Goal: Transaction & Acquisition: Purchase product/service

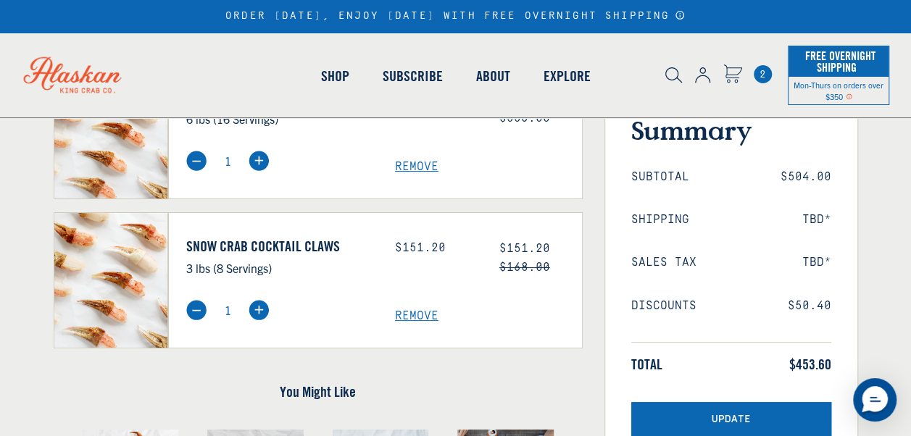
scroll to position [183, 0]
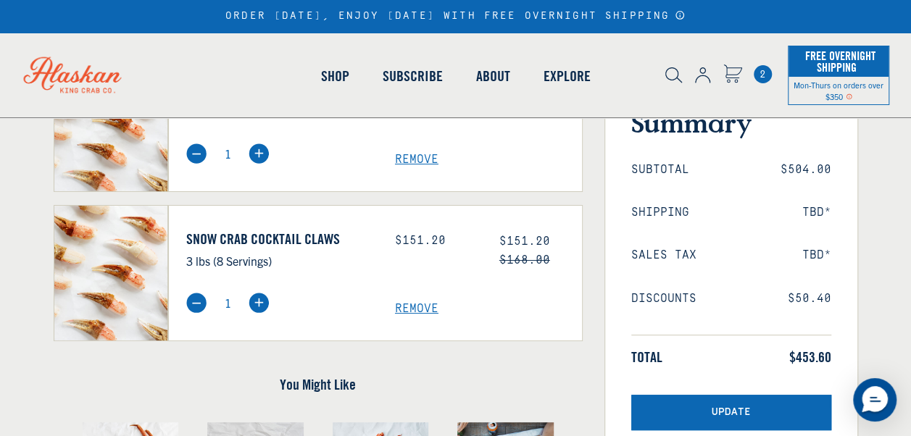
click at [415, 309] on span "Remove" at bounding box center [488, 309] width 187 height 14
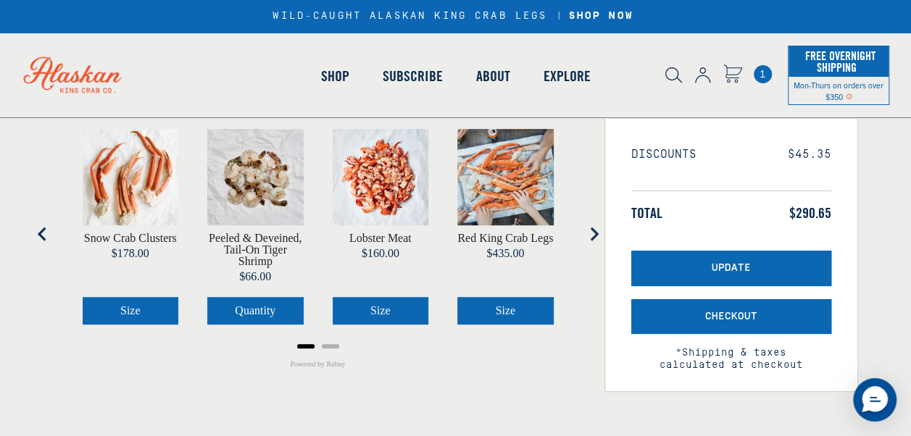
scroll to position [330, 0]
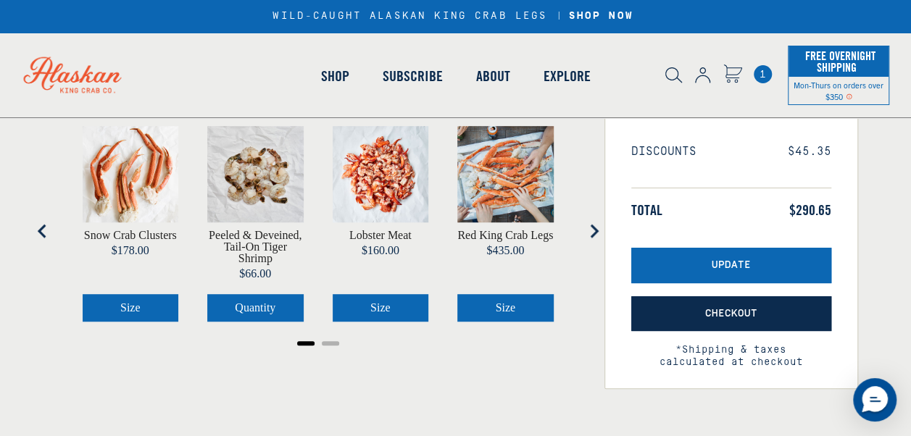
click at [712, 308] on span "Checkout" at bounding box center [731, 314] width 52 height 12
